Goal: Transaction & Acquisition: Purchase product/service

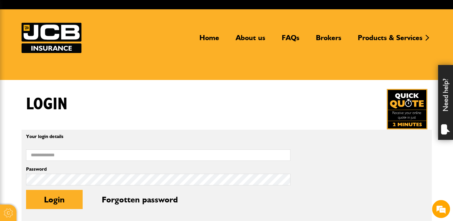
scroll to position [30, 0]
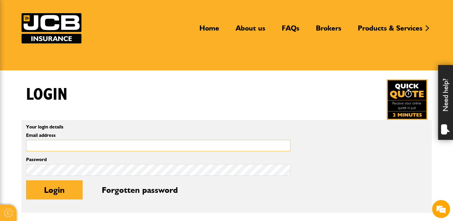
click at [94, 145] on input "Email address" at bounding box center [158, 146] width 264 height 12
type input "**********"
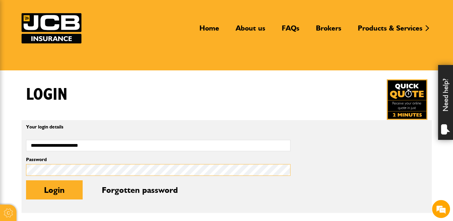
scroll to position [0, 0]
click at [26, 180] on button "Login" at bounding box center [54, 189] width 57 height 19
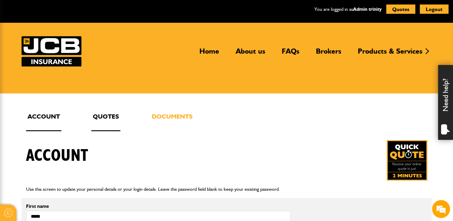
click at [101, 112] on link "Quotes" at bounding box center [105, 121] width 29 height 20
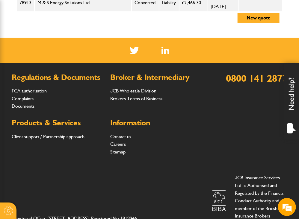
scroll to position [983, 0]
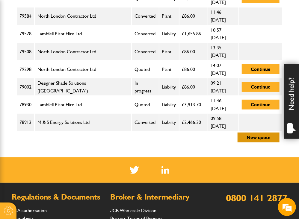
click at [255, 133] on button "New quote" at bounding box center [258, 138] width 42 height 10
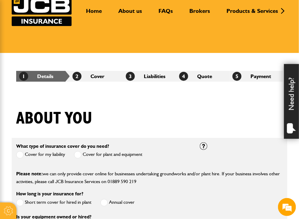
scroll to position [90, 0]
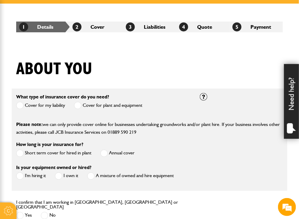
drag, startPoint x: 148, startPoint y: 137, endPoint x: 119, endPoint y: 66, distance: 76.7
click at [119, 66] on div "About you" at bounding box center [150, 73] width 276 height 29
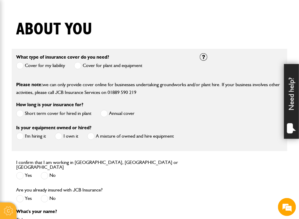
scroll to position [120, 0]
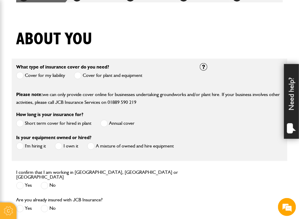
click at [22, 76] on span at bounding box center [19, 75] width 7 height 7
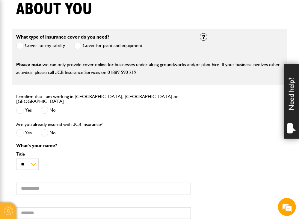
scroll to position [0, 0]
click at [22, 107] on span at bounding box center [19, 110] width 7 height 7
click at [41, 130] on span at bounding box center [44, 132] width 7 height 7
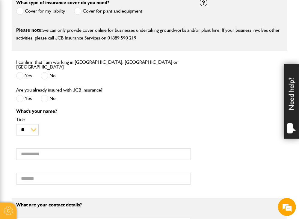
scroll to position [270, 0]
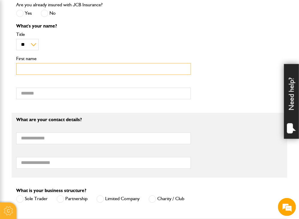
click at [44, 69] on input "First name" at bounding box center [103, 69] width 175 height 12
type input "******"
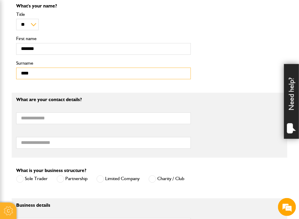
scroll to position [299, 0]
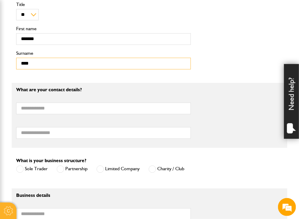
type input "****"
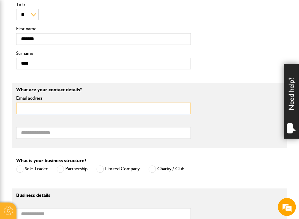
click at [57, 105] on input "Email address" at bounding box center [103, 109] width 175 height 12
type input "**********"
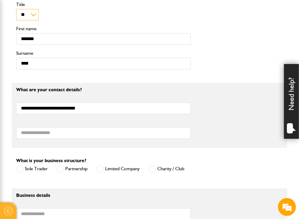
type input "**********"
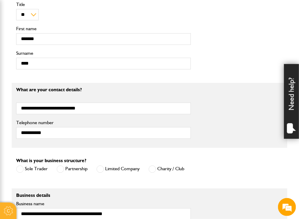
type input "********"
type input "*******"
type input "**"
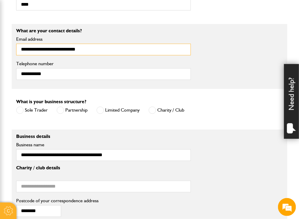
scroll to position [359, 0]
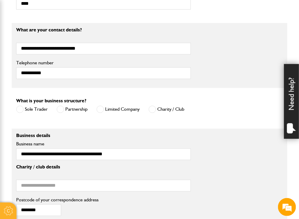
click at [102, 106] on span at bounding box center [99, 109] width 7 height 7
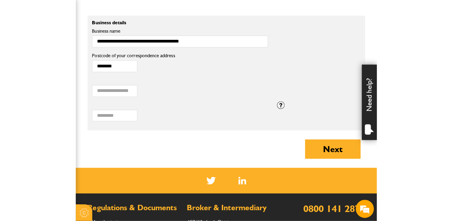
scroll to position [479, 0]
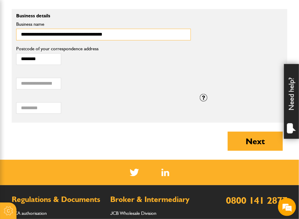
drag, startPoint x: 114, startPoint y: 32, endPoint x: -5, endPoint y: 33, distance: 119.2
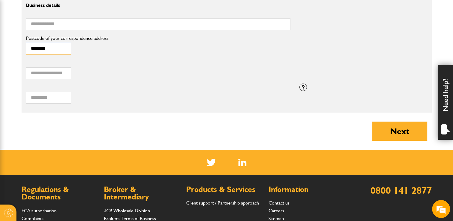
drag, startPoint x: 57, startPoint y: 47, endPoint x: 14, endPoint y: 50, distance: 43.2
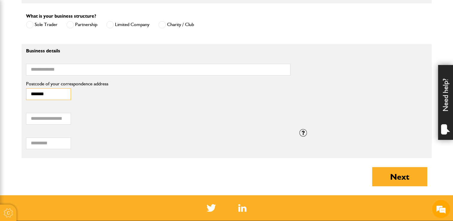
scroll to position [359, 0]
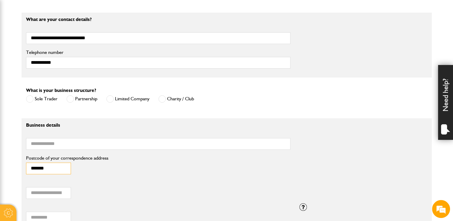
type input "*******"
click at [69, 142] on input "Business name" at bounding box center [158, 144] width 264 height 12
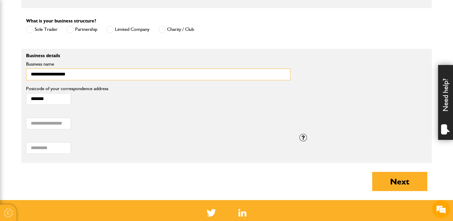
scroll to position [449, 0]
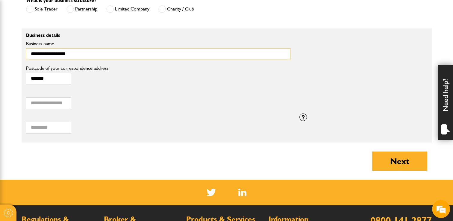
type input "**********"
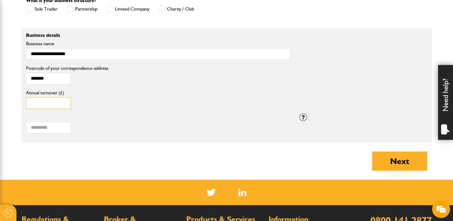
drag, startPoint x: 52, startPoint y: 101, endPoint x: 17, endPoint y: 99, distance: 34.2
type input "******"
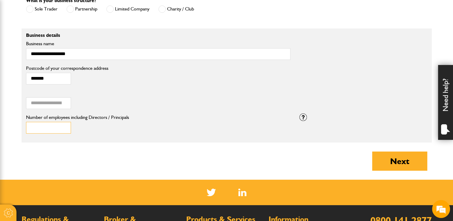
click at [63, 129] on input "*" at bounding box center [48, 128] width 45 height 12
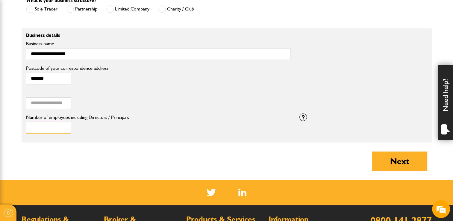
type input "*"
click at [63, 129] on input "*" at bounding box center [48, 128] width 45 height 12
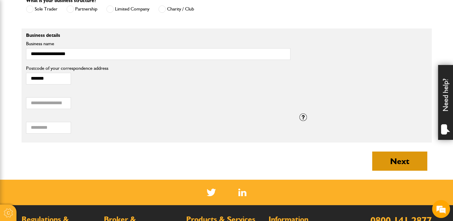
click at [299, 158] on button "Next" at bounding box center [399, 161] width 55 height 19
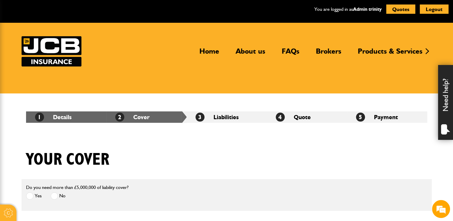
scroll to position [120, 0]
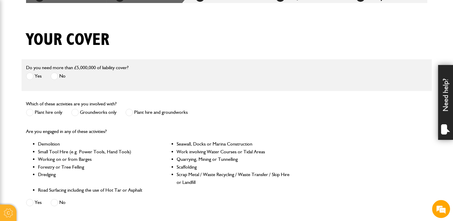
click at [56, 78] on span at bounding box center [54, 75] width 7 height 7
drag, startPoint x: 73, startPoint y: 111, endPoint x: 98, endPoint y: 113, distance: 25.5
click at [73, 111] on span at bounding box center [74, 112] width 7 height 7
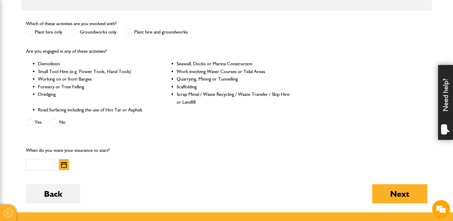
scroll to position [210, 0]
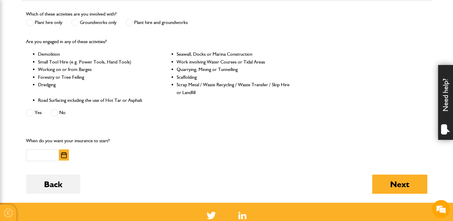
click at [55, 114] on span at bounding box center [54, 112] width 7 height 7
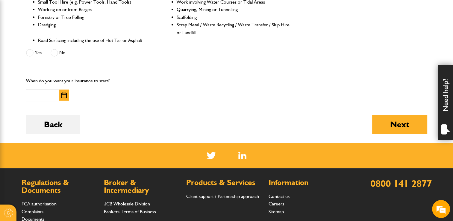
click at [64, 96] on img "button" at bounding box center [64, 95] width 6 height 6
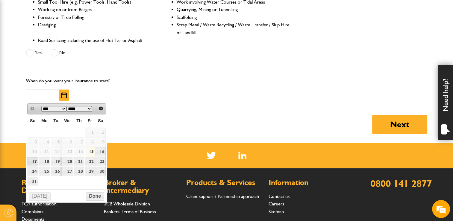
click at [34, 159] on link "17" at bounding box center [33, 161] width 10 height 9
type input "**********"
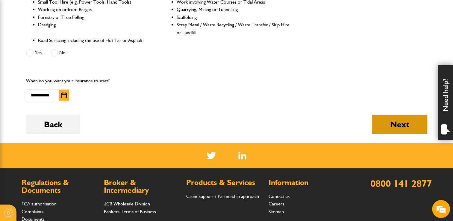
click at [391, 127] on button "Next" at bounding box center [399, 124] width 55 height 19
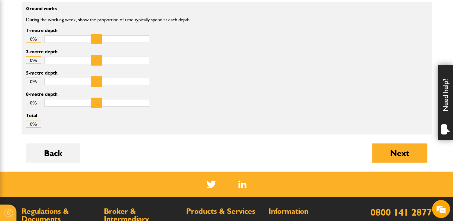
scroll to position [180, 0]
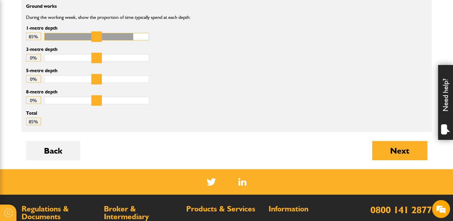
click at [128, 37] on input "1-metre depth" at bounding box center [96, 36] width 105 height 7
click at [133, 38] on input "1-metre depth" at bounding box center [96, 36] width 105 height 7
type input "**"
click at [134, 38] on input "1-metre depth" at bounding box center [96, 36] width 105 height 7
type input "**"
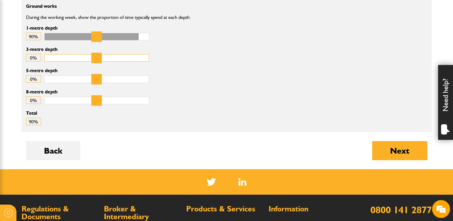
click at [127, 55] on input "3-metre depth" at bounding box center [96, 57] width 105 height 7
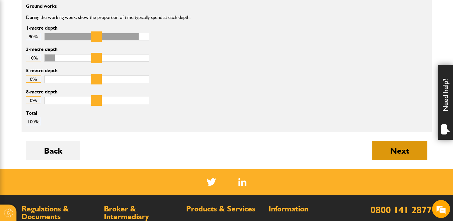
click at [393, 146] on button "Next" at bounding box center [399, 150] width 55 height 19
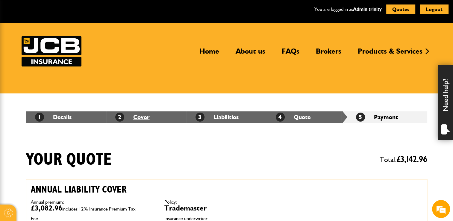
click at [142, 118] on link "2 Cover" at bounding box center [132, 116] width 34 height 7
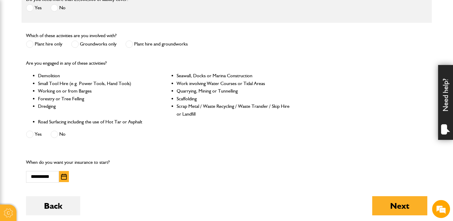
scroll to position [270, 0]
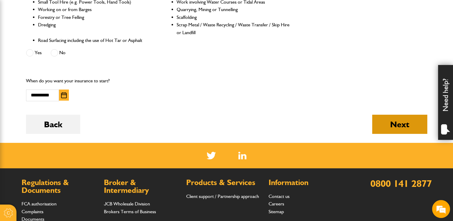
click at [384, 127] on button "Next" at bounding box center [399, 124] width 55 height 19
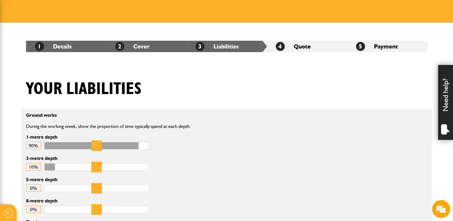
scroll to position [150, 0]
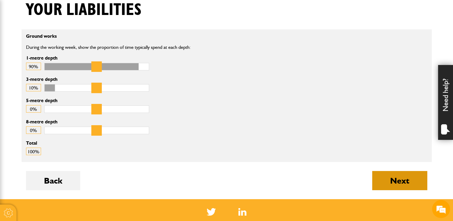
click at [401, 177] on button "Next" at bounding box center [399, 180] width 55 height 19
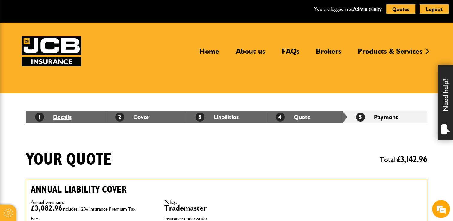
click at [69, 120] on link "1 Details" at bounding box center [53, 116] width 37 height 7
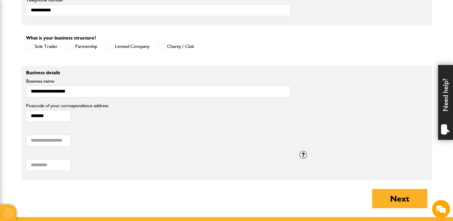
scroll to position [509, 0]
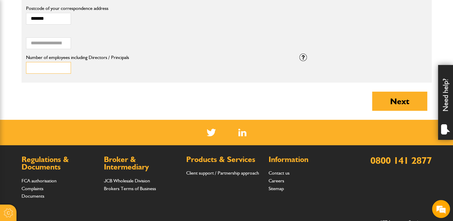
type input "*"
click at [64, 67] on input "*" at bounding box center [48, 68] width 45 height 12
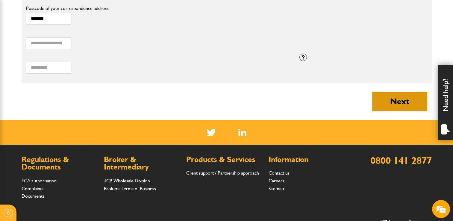
click at [381, 95] on button "Next" at bounding box center [399, 101] width 55 height 19
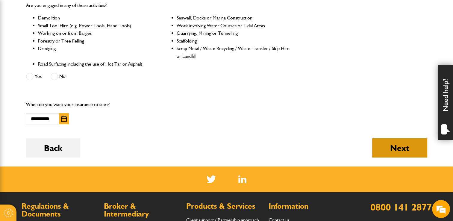
scroll to position [270, 0]
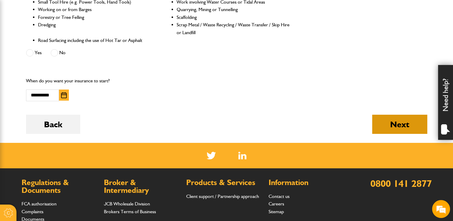
click at [385, 127] on button "Next" at bounding box center [399, 124] width 55 height 19
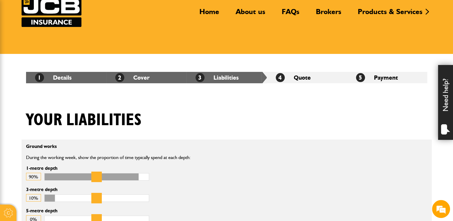
scroll to position [120, 0]
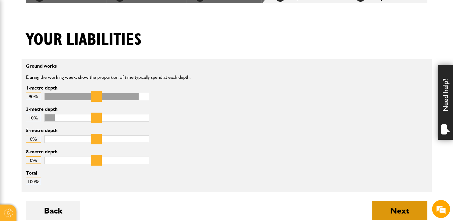
click at [396, 208] on button "Next" at bounding box center [399, 210] width 55 height 19
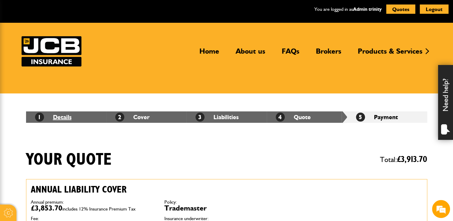
click at [66, 116] on link "1 Details" at bounding box center [53, 116] width 37 height 7
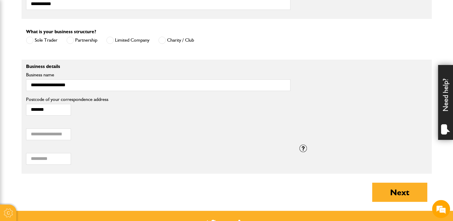
scroll to position [419, 0]
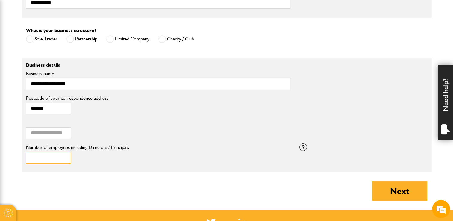
type input "*"
click at [63, 154] on input "*" at bounding box center [48, 158] width 45 height 12
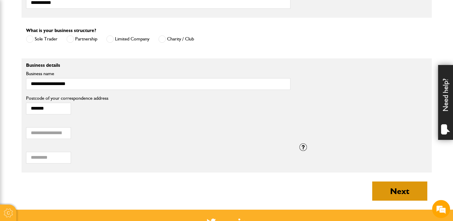
click at [390, 192] on button "Next" at bounding box center [399, 190] width 55 height 19
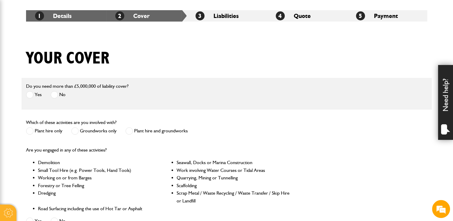
scroll to position [210, 0]
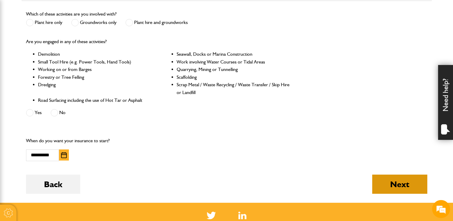
click at [409, 181] on button "Next" at bounding box center [399, 184] width 55 height 19
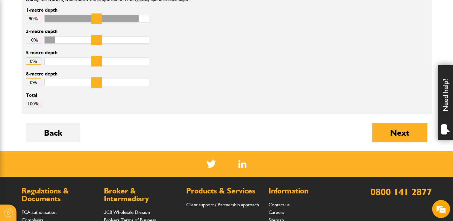
scroll to position [240, 0]
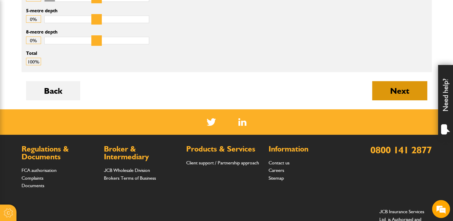
click at [391, 91] on button "Next" at bounding box center [399, 90] width 55 height 19
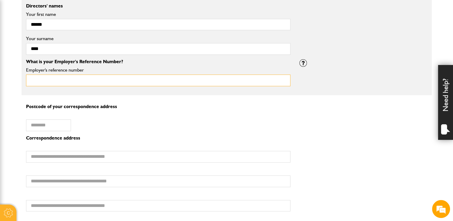
click at [95, 77] on input "Employer's reference number" at bounding box center [158, 81] width 264 height 12
type input "***"
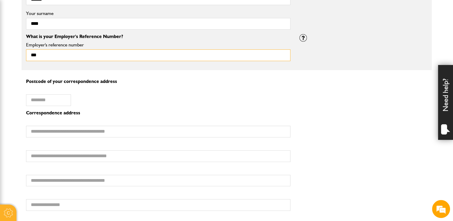
scroll to position [479, 0]
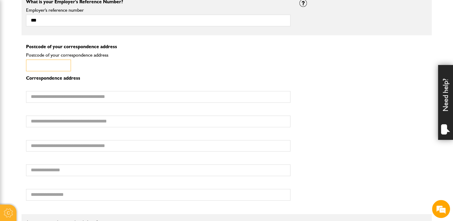
click at [39, 66] on input "Postcode of your correspondence address" at bounding box center [48, 66] width 45 height 12
click at [44, 66] on input "Postcode of your correspondence address" at bounding box center [48, 66] width 45 height 12
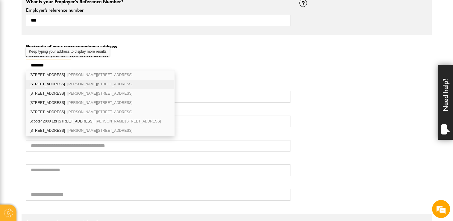
type input "*******"
click at [52, 85] on div "224 Halesowen Road Netherton Dudley DY2 9NP" at bounding box center [100, 84] width 148 height 9
type input "**********"
type input "*********"
type input "******"
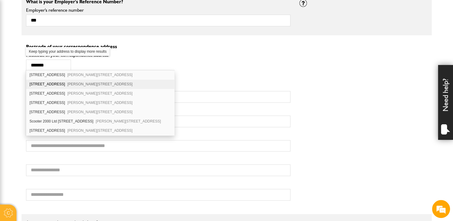
type input "**********"
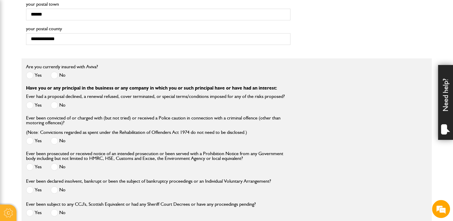
scroll to position [689, 0]
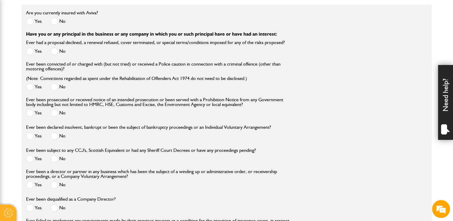
drag, startPoint x: 55, startPoint y: 16, endPoint x: 59, endPoint y: 40, distance: 24.0
click at [55, 18] on span at bounding box center [54, 21] width 7 height 7
click at [55, 50] on span at bounding box center [54, 51] width 7 height 7
click at [54, 83] on span at bounding box center [54, 86] width 7 height 7
click at [53, 112] on span at bounding box center [54, 112] width 7 height 7
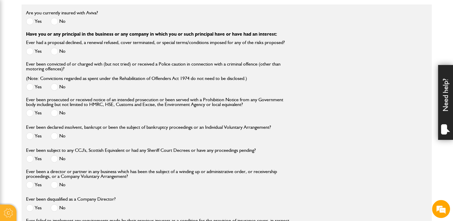
click at [51, 136] on span at bounding box center [54, 135] width 7 height 7
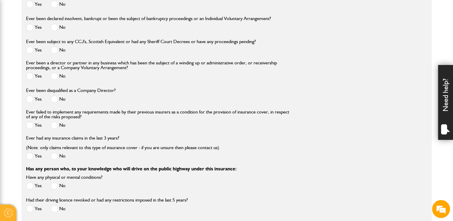
scroll to position [809, 0]
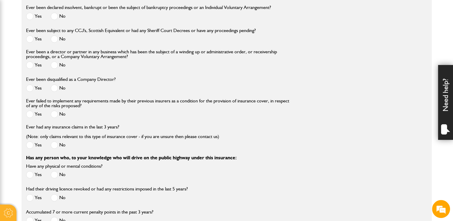
click at [53, 38] on span at bounding box center [54, 38] width 7 height 7
click at [54, 63] on span at bounding box center [54, 64] width 7 height 7
click at [53, 88] on span at bounding box center [54, 87] width 7 height 7
click at [52, 113] on span at bounding box center [54, 114] width 7 height 7
click at [55, 145] on span at bounding box center [54, 144] width 7 height 7
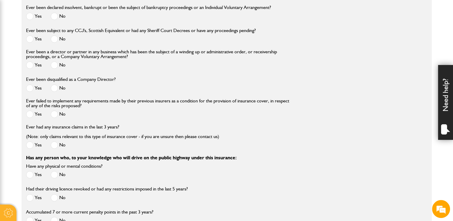
drag, startPoint x: 53, startPoint y: 173, endPoint x: 53, endPoint y: 179, distance: 5.4
click at [53, 174] on span at bounding box center [54, 174] width 7 height 7
drag, startPoint x: 55, startPoint y: 198, endPoint x: 56, endPoint y: 194, distance: 3.9
click at [55, 198] on span at bounding box center [54, 197] width 7 height 7
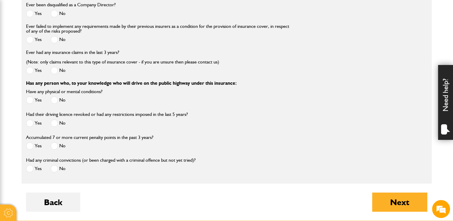
scroll to position [898, 0]
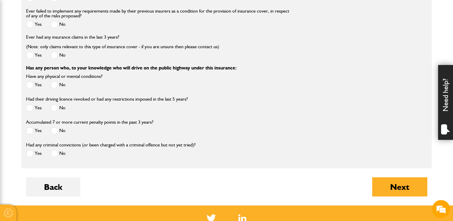
click at [53, 133] on span at bounding box center [54, 130] width 7 height 7
click at [52, 154] on span at bounding box center [54, 153] width 7 height 7
click at [382, 186] on button "Next" at bounding box center [399, 186] width 55 height 19
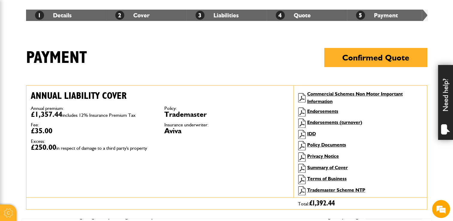
scroll to position [90, 0]
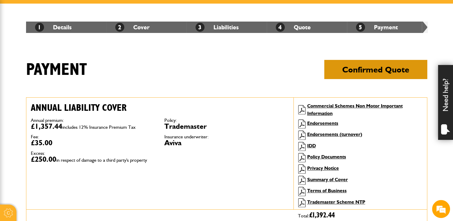
click at [344, 72] on button "Confirmed Quote" at bounding box center [375, 69] width 103 height 19
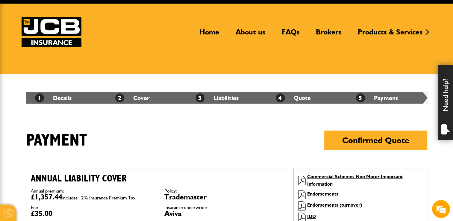
scroll to position [0, 0]
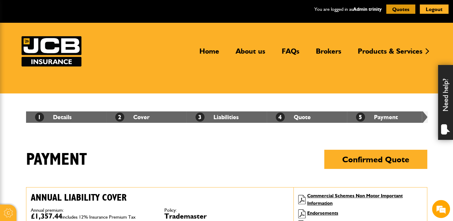
click at [405, 9] on button "Quotes" at bounding box center [400, 8] width 29 height 9
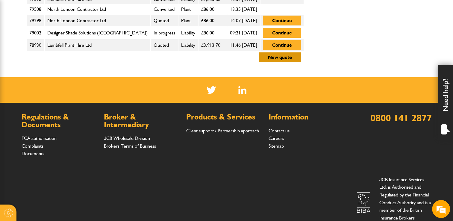
click at [284, 56] on button "New quote" at bounding box center [280, 57] width 42 height 10
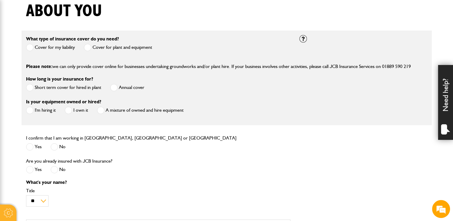
scroll to position [150, 0]
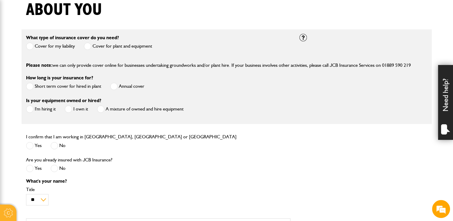
click at [30, 46] on span at bounding box center [29, 46] width 7 height 7
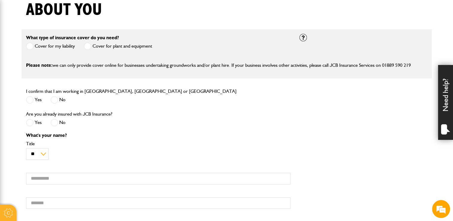
click at [30, 99] on span at bounding box center [29, 99] width 7 height 7
click at [55, 125] on span at bounding box center [54, 122] width 7 height 7
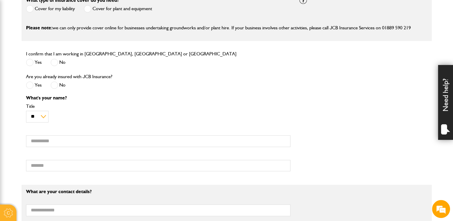
scroll to position [240, 0]
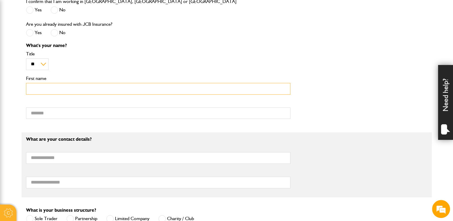
click at [57, 92] on input "First name" at bounding box center [158, 89] width 264 height 12
type input "*****"
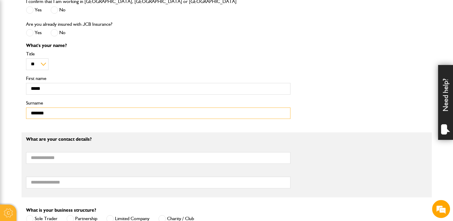
type input "*******"
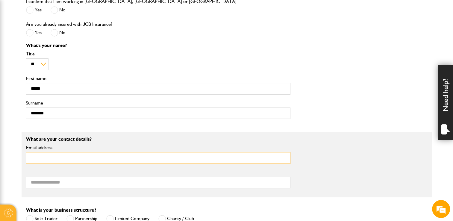
click at [77, 154] on input "Email address" at bounding box center [158, 158] width 264 height 12
type input "**********"
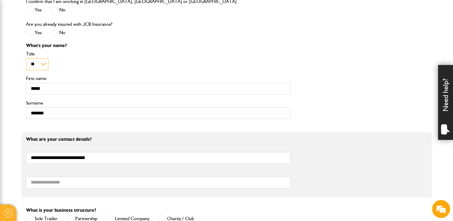
type input "**********"
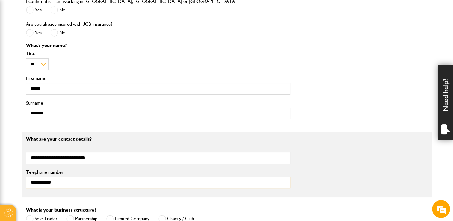
type input "**********"
type input "*******"
type input "******"
type input "*"
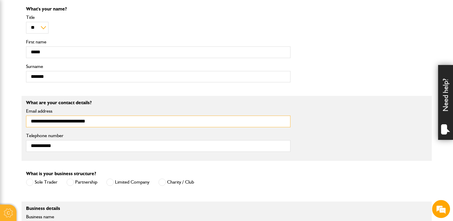
scroll to position [329, 0]
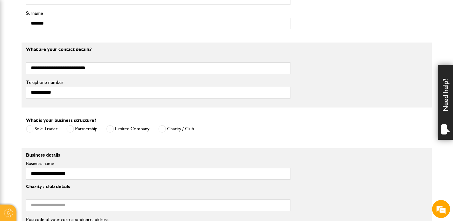
click at [111, 130] on span at bounding box center [109, 128] width 7 height 7
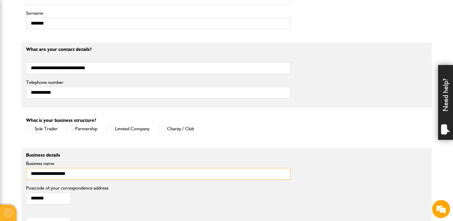
click at [83, 173] on input "**********" at bounding box center [158, 174] width 264 height 12
drag, startPoint x: 42, startPoint y: 176, endPoint x: 0, endPoint y: 177, distance: 41.9
click at [0, 176] on html "Cookie Options You can control which cookies we use with the form below. Please…" at bounding box center [226, 70] width 453 height 799
type input "**********"
drag, startPoint x: 52, startPoint y: 197, endPoint x: 16, endPoint y: 199, distance: 35.1
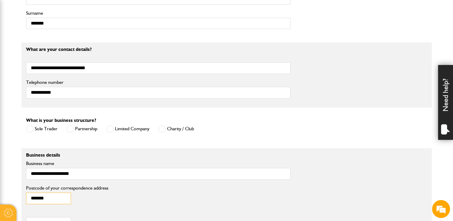
click at [6, 196] on body "Cookie Options You can control which cookies we use with the form below. Please…" at bounding box center [226, 70] width 453 height 799
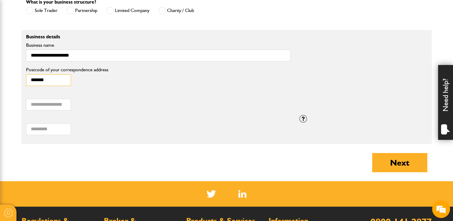
scroll to position [449, 0]
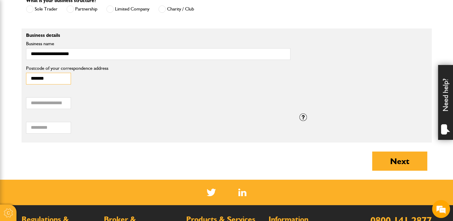
type input "*******"
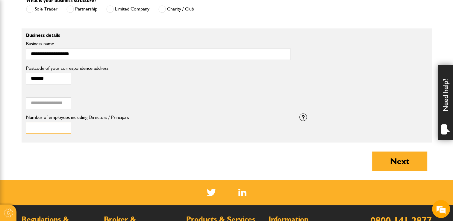
click at [63, 125] on input "*" at bounding box center [48, 128] width 45 height 12
type input "*"
click at [63, 125] on input "*" at bounding box center [48, 128] width 45 height 12
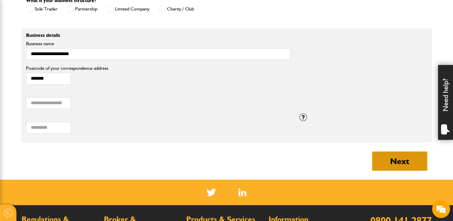
click at [391, 158] on button "Next" at bounding box center [399, 161] width 55 height 19
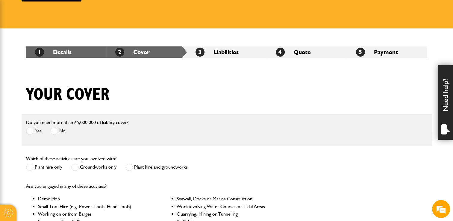
scroll to position [150, 0]
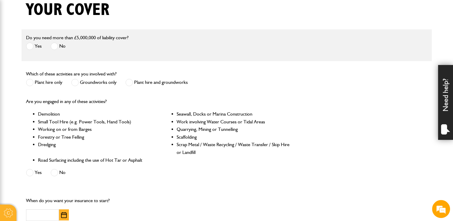
click at [55, 46] on span at bounding box center [54, 46] width 7 height 7
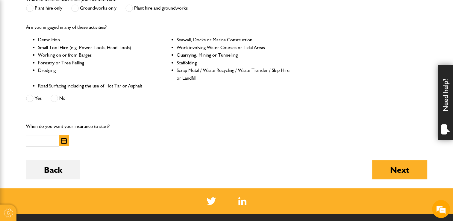
scroll to position [210, 0]
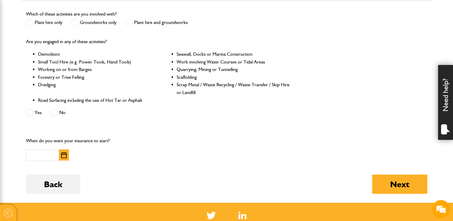
click at [75, 25] on span at bounding box center [74, 22] width 7 height 7
click at [55, 113] on span at bounding box center [54, 112] width 7 height 7
click at [63, 158] on img "button" at bounding box center [64, 155] width 6 height 6
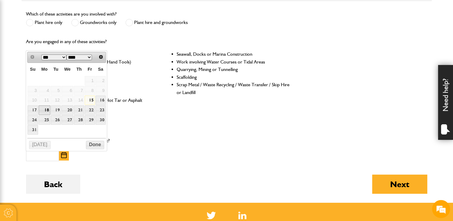
click at [46, 109] on link "18" at bounding box center [45, 109] width 12 height 9
type input "**********"
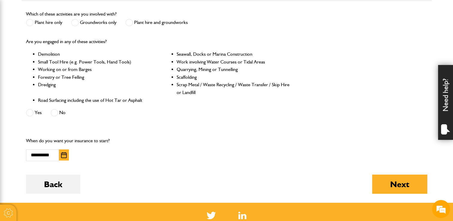
scroll to position [0, 0]
click at [404, 186] on button "Next" at bounding box center [399, 184] width 55 height 19
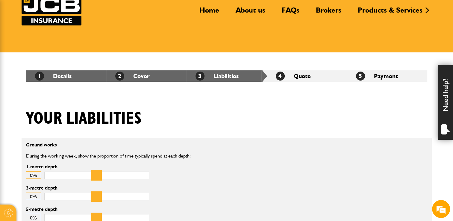
scroll to position [120, 0]
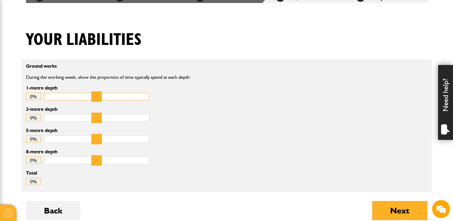
click at [138, 97] on input "1-metre depth" at bounding box center [96, 96] width 105 height 7
drag, startPoint x: 138, startPoint y: 97, endPoint x: 134, endPoint y: 96, distance: 3.7
type input "**"
click at [134, 96] on input "1-metre depth" at bounding box center [96, 96] width 105 height 7
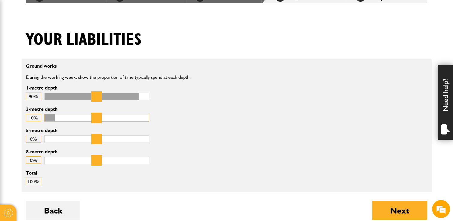
type input "**"
click at [134, 118] on input "3-metre depth" at bounding box center [96, 117] width 105 height 7
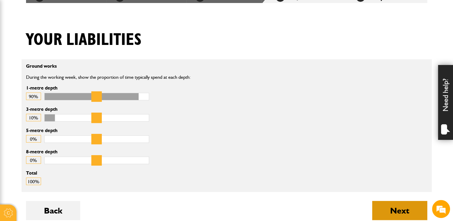
click at [408, 210] on button "Next" at bounding box center [399, 210] width 55 height 19
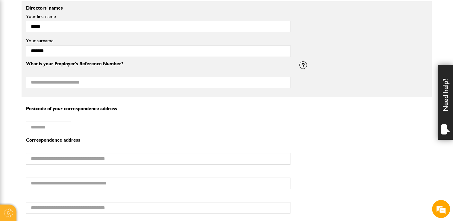
scroll to position [449, 0]
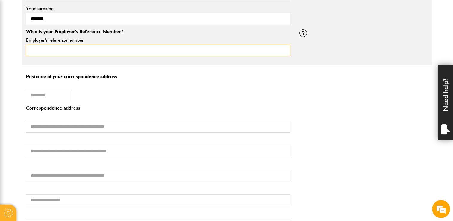
click at [70, 49] on input "Employer's reference number" at bounding box center [158, 51] width 264 height 12
type input "*"
type input "***"
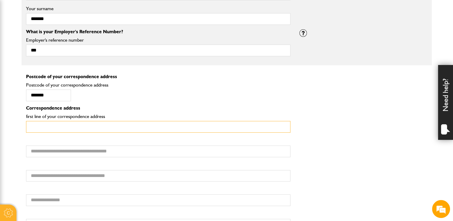
click at [57, 126] on input "first line of your correspondence address" at bounding box center [158, 127] width 264 height 12
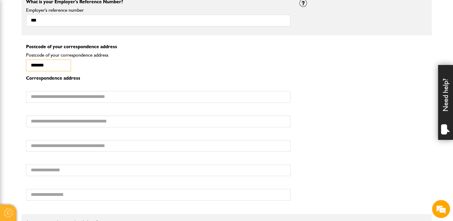
click at [56, 63] on input "*******" at bounding box center [48, 66] width 45 height 12
click at [31, 63] on input "*******" at bounding box center [48, 66] width 45 height 12
click at [60, 65] on input "*******" at bounding box center [48, 66] width 45 height 12
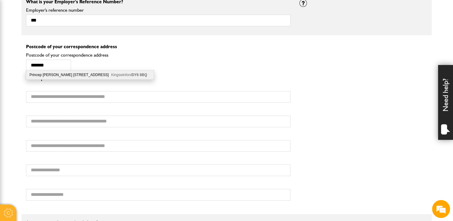
click at [65, 76] on div "Princep [PERSON_NAME] [STREET_ADDRESS]" at bounding box center [90, 74] width 128 height 9
type input "*******"
type input "**********"
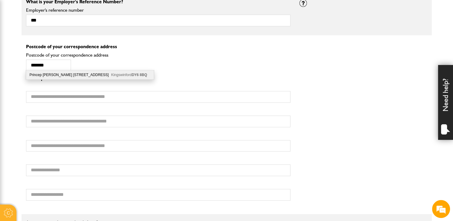
type input "**********"
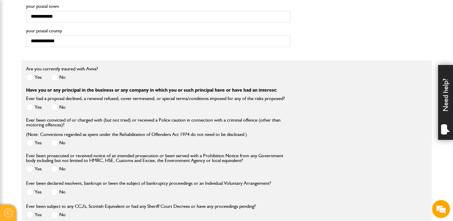
scroll to position [659, 0]
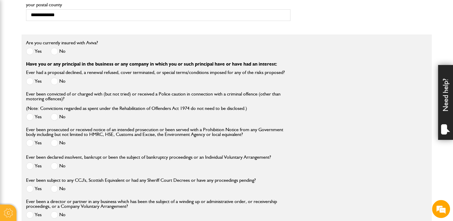
click at [54, 48] on span at bounding box center [54, 51] width 7 height 7
drag, startPoint x: 55, startPoint y: 79, endPoint x: 60, endPoint y: 102, distance: 23.1
click at [55, 80] on span at bounding box center [54, 81] width 7 height 7
drag, startPoint x: 55, startPoint y: 116, endPoint x: 57, endPoint y: 127, distance: 11.0
click at [55, 116] on span at bounding box center [54, 116] width 7 height 7
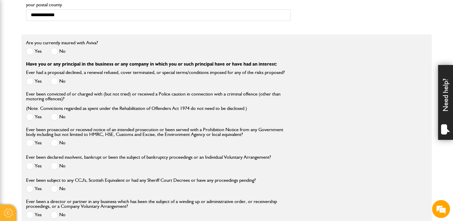
drag, startPoint x: 56, startPoint y: 140, endPoint x: 55, endPoint y: 150, distance: 10.8
click at [55, 140] on span at bounding box center [54, 142] width 7 height 7
click at [54, 163] on span at bounding box center [54, 165] width 7 height 7
click at [53, 186] on span at bounding box center [54, 188] width 7 height 7
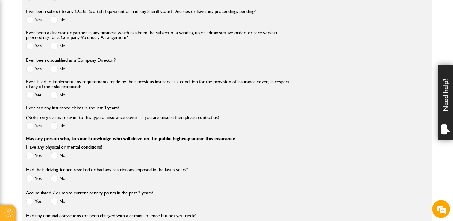
scroll to position [839, 0]
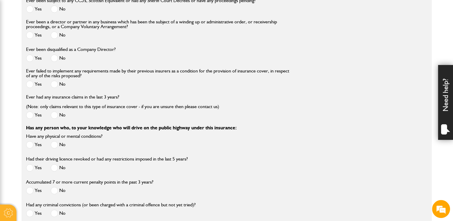
drag, startPoint x: 57, startPoint y: 57, endPoint x: 55, endPoint y: 47, distance: 10.0
click at [56, 55] on span at bounding box center [54, 58] width 7 height 7
click at [53, 34] on span at bounding box center [54, 34] width 7 height 7
drag, startPoint x: 54, startPoint y: 82, endPoint x: 55, endPoint y: 105, distance: 22.8
click at [54, 82] on span at bounding box center [54, 84] width 7 height 7
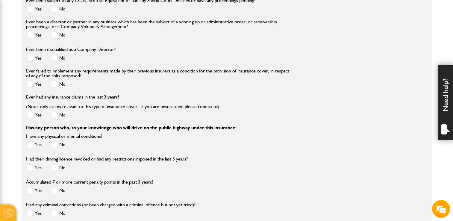
click at [55, 116] on span at bounding box center [54, 114] width 7 height 7
click at [55, 145] on span at bounding box center [54, 144] width 7 height 7
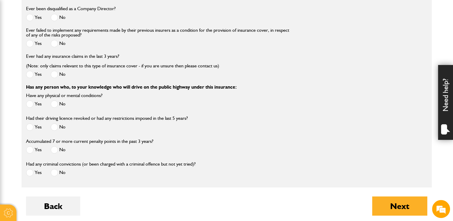
scroll to position [928, 0]
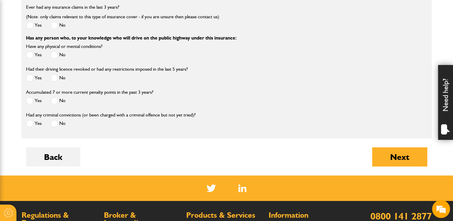
click at [55, 79] on span at bounding box center [54, 77] width 7 height 7
drag, startPoint x: 54, startPoint y: 101, endPoint x: 55, endPoint y: 110, distance: 8.8
click at [54, 101] on span at bounding box center [54, 100] width 7 height 7
click at [54, 125] on span at bounding box center [54, 123] width 7 height 7
click at [385, 163] on button "Next" at bounding box center [399, 156] width 55 height 19
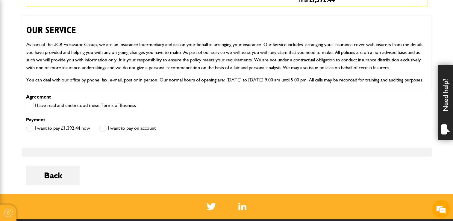
scroll to position [359, 0]
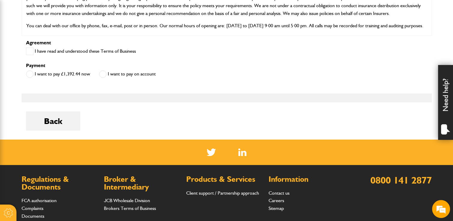
click at [29, 51] on span at bounding box center [29, 51] width 7 height 7
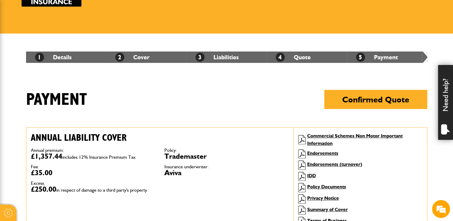
scroll to position [60, 0]
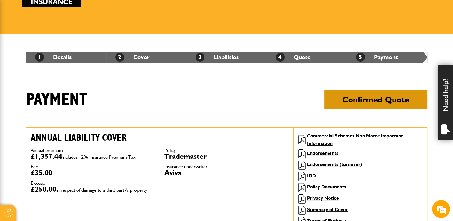
click at [385, 100] on button "Confirmed Quote" at bounding box center [375, 99] width 103 height 19
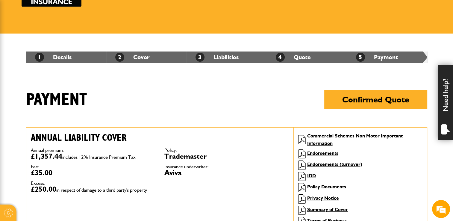
click at [273, 41] on div "1 Details 2 Cover 3 Liabilities 4 Quote 5 Payment" at bounding box center [227, 57] width 410 height 47
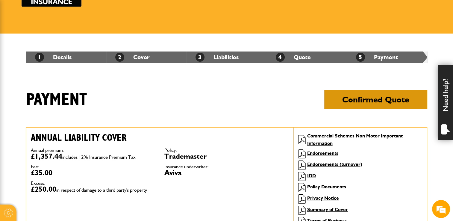
click at [380, 105] on button "Confirmed Quote" at bounding box center [375, 99] width 103 height 19
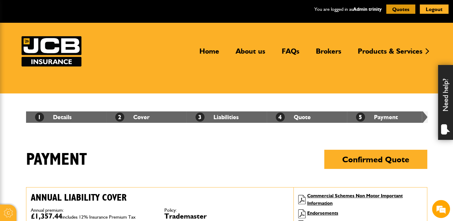
click at [395, 11] on button "Quotes" at bounding box center [400, 8] width 29 height 9
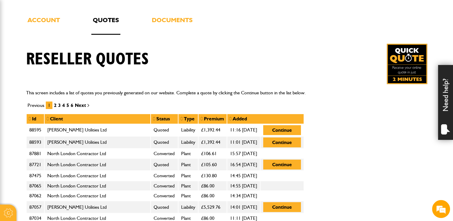
scroll to position [120, 0]
